Goal: Entertainment & Leisure: Consume media (video, audio)

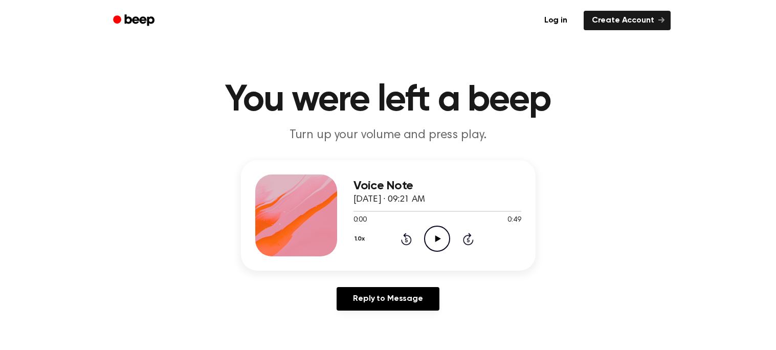
click at [438, 234] on icon "Play Audio" at bounding box center [437, 239] width 26 height 26
drag, startPoint x: 383, startPoint y: 209, endPoint x: 331, endPoint y: 217, distance: 52.8
click at [331, 217] on div "Voice Note [DATE] · 09:21 AM 0:11 0:49 Your browser does not support the [objec…" at bounding box center [388, 215] width 295 height 111
click at [435, 234] on icon "Pause Audio" at bounding box center [437, 239] width 26 height 26
click at [310, 304] on div "Reply to Message" at bounding box center [388, 303] width 295 height 32
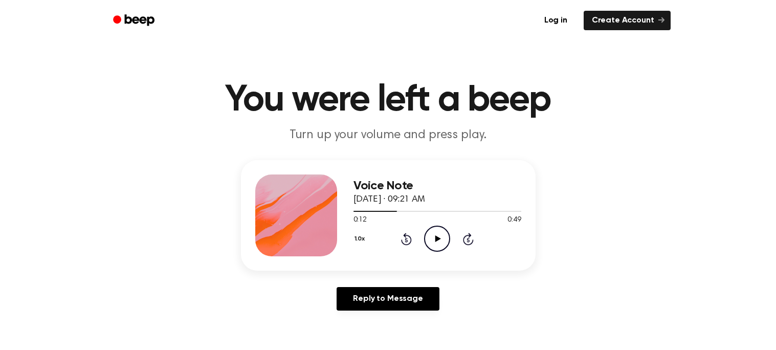
click at [440, 236] on icon "Play Audio" at bounding box center [437, 239] width 26 height 26
click at [442, 240] on icon "Pause Audio" at bounding box center [437, 239] width 26 height 26
click at [433, 227] on circle at bounding box center [437, 238] width 25 height 25
drag, startPoint x: 436, startPoint y: 214, endPoint x: 273, endPoint y: 237, distance: 164.9
click at [273, 237] on div "Voice Note [DATE] · 09:21 AM 0:26 0:49 Your browser does not support the [objec…" at bounding box center [388, 215] width 295 height 111
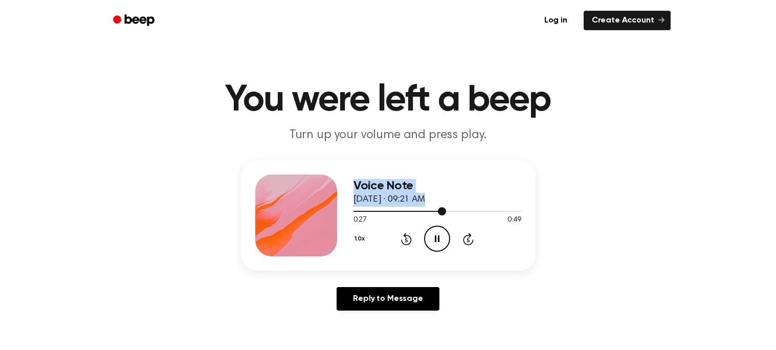
click at [442, 213] on span at bounding box center [442, 211] width 8 height 8
drag, startPoint x: 442, startPoint y: 213, endPoint x: 361, endPoint y: 215, distance: 80.4
click at [361, 215] on div "0:26 0:49 Your browser does not support the [object Object] element." at bounding box center [438, 216] width 168 height 19
click at [406, 239] on icon "Rewind 5 seconds" at bounding box center [406, 238] width 11 height 13
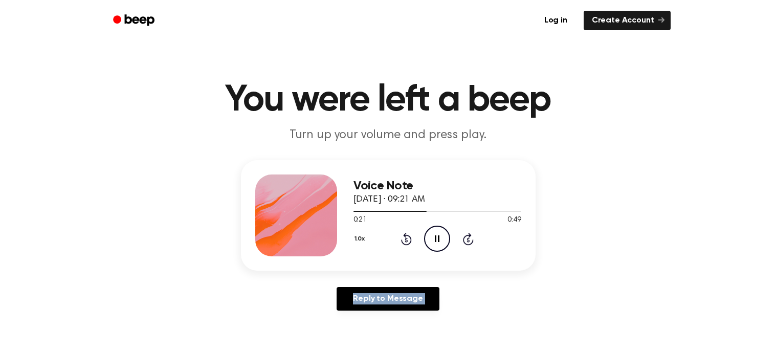
click at [406, 239] on icon "Rewind 5 seconds" at bounding box center [406, 238] width 11 height 13
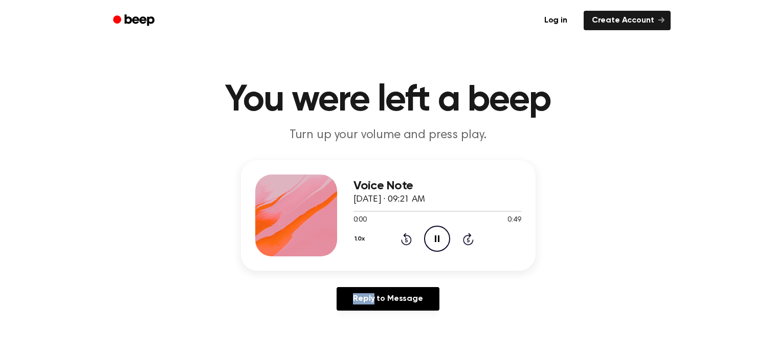
click at [406, 239] on icon "Rewind 5 seconds" at bounding box center [406, 238] width 11 height 13
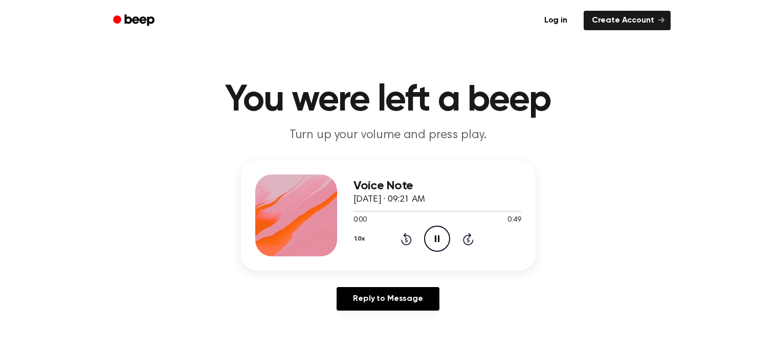
click at [406, 239] on icon "Rewind 5 seconds" at bounding box center [406, 238] width 11 height 13
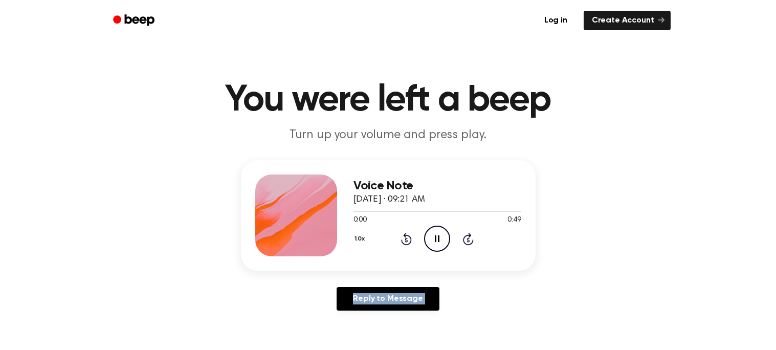
click at [406, 239] on icon "Rewind 5 seconds" at bounding box center [406, 238] width 11 height 13
